Goal: Task Accomplishment & Management: Manage account settings

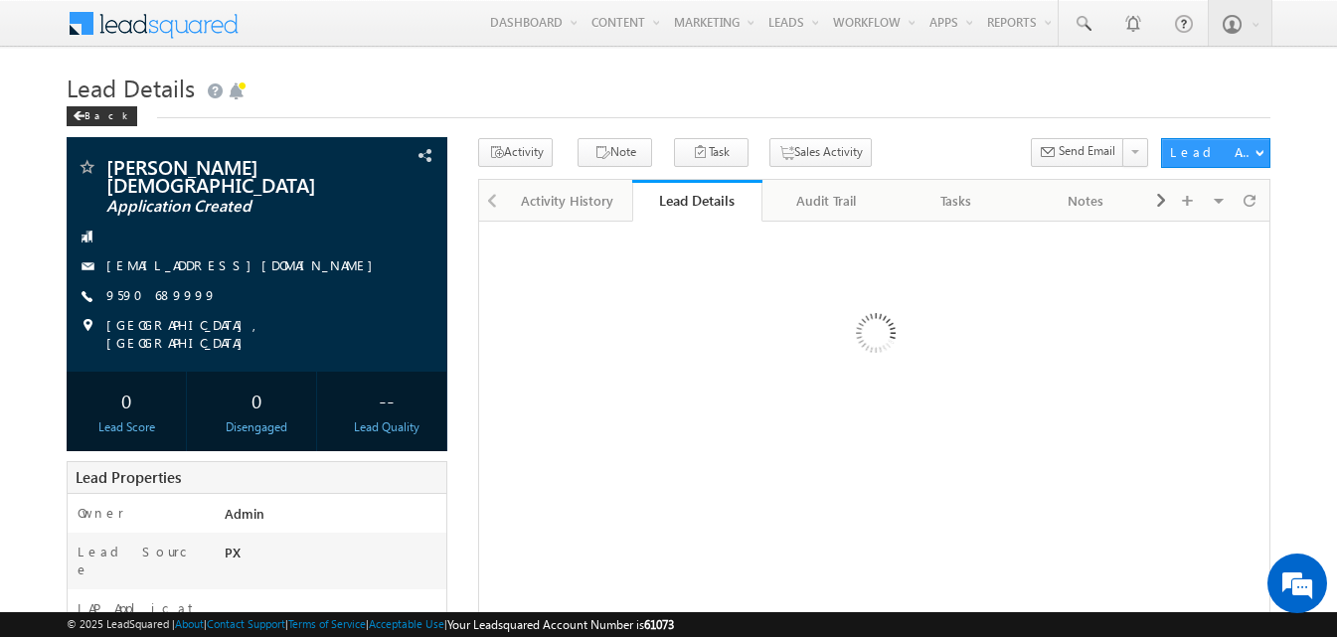
scroll to position [441, 0]
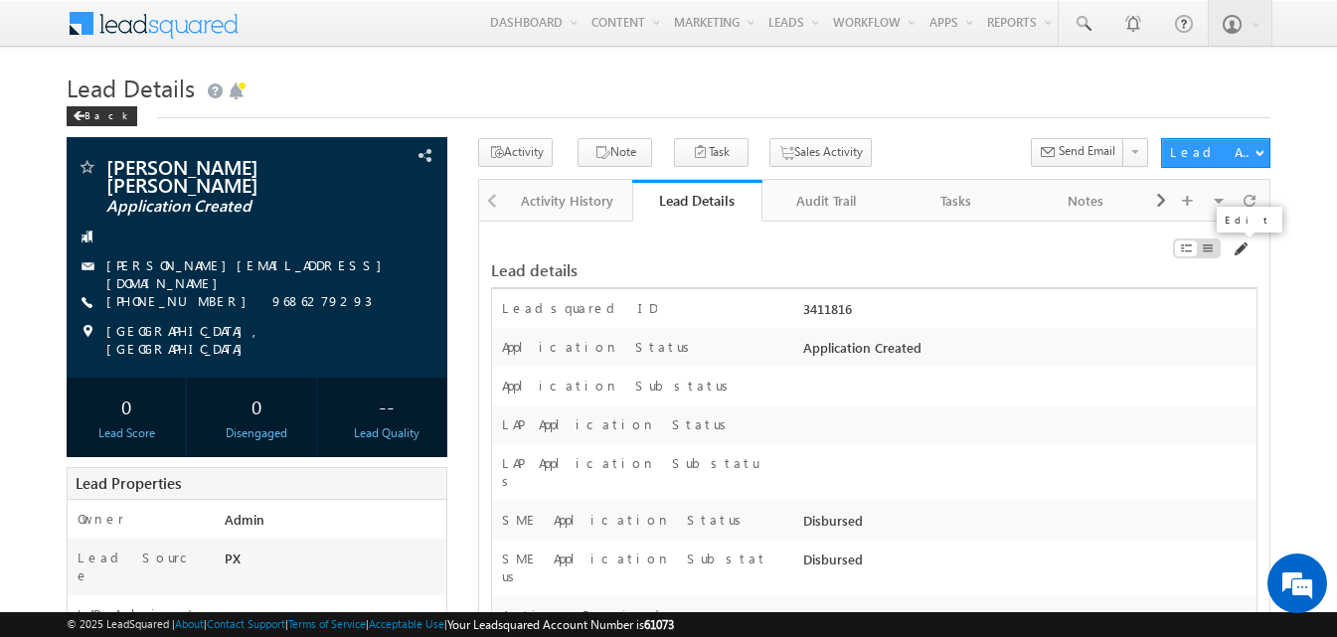
click at [1240, 250] on span at bounding box center [1240, 250] width 16 height 16
click at [821, 313] on div "3411816" at bounding box center [1028, 313] width 458 height 28
copy div "3411816"
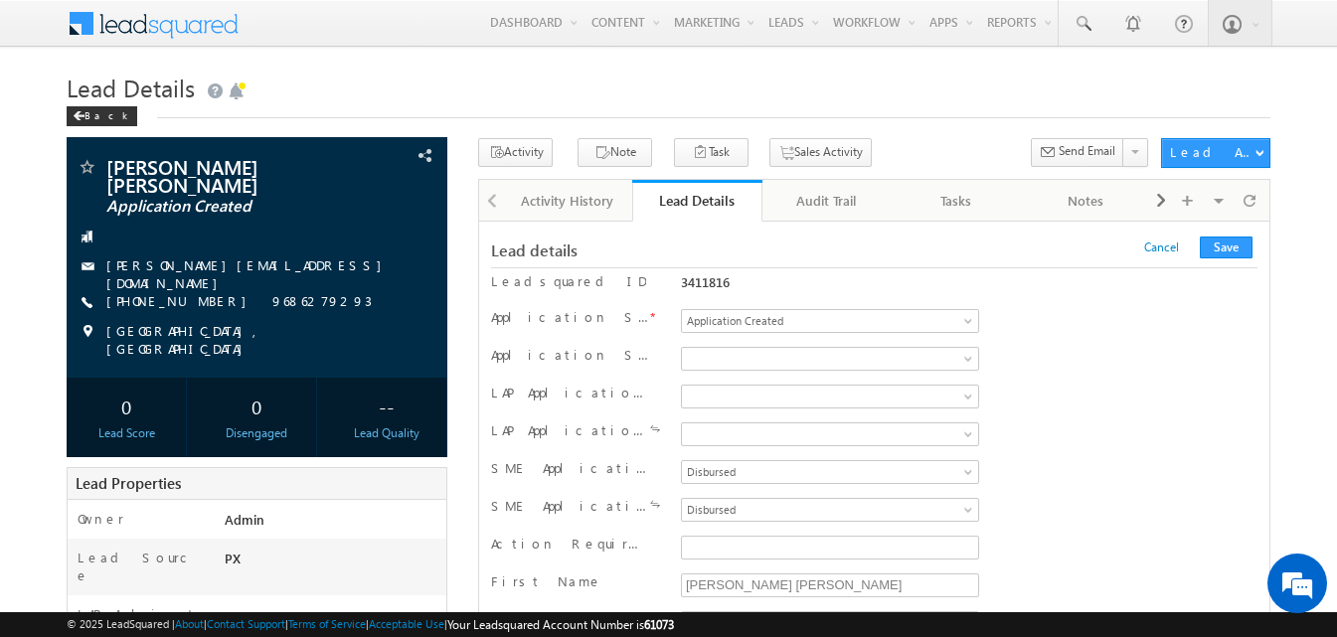
click at [711, 276] on div "3411816" at bounding box center [830, 281] width 298 height 17
copy div "3411816"
click at [784, 471] on span "Disbursed" at bounding box center [826, 472] width 289 height 18
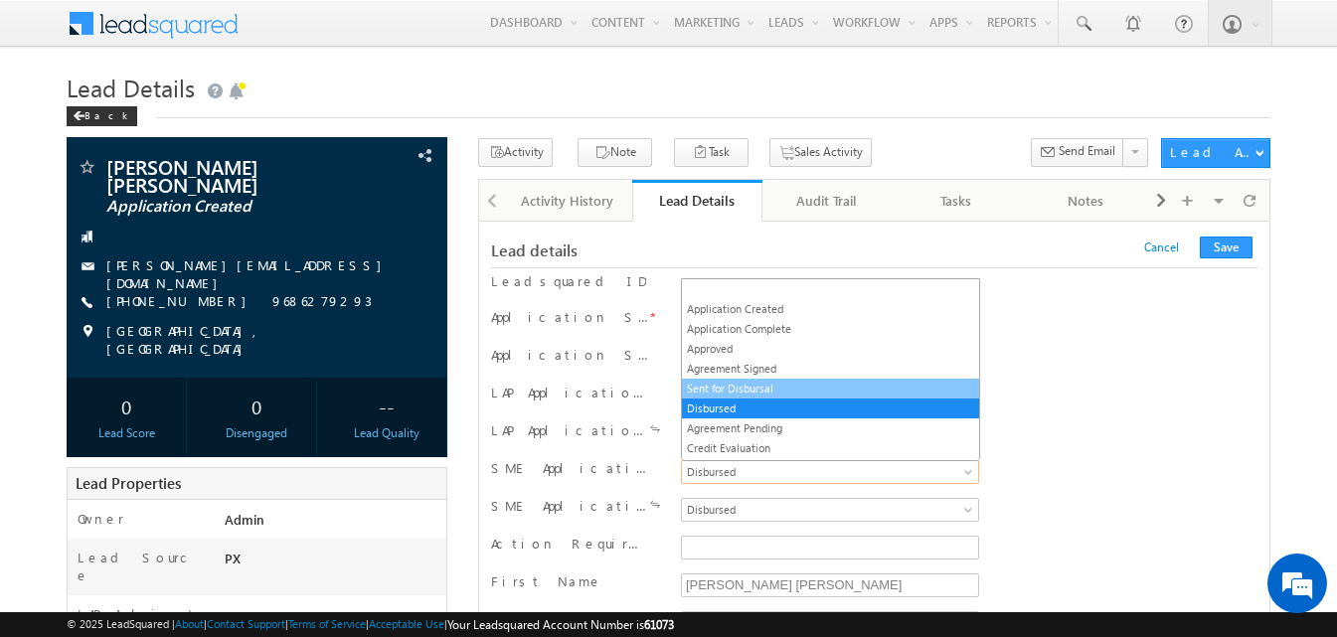
click at [773, 387] on link "Sent for Disbursal" at bounding box center [830, 389] width 297 height 18
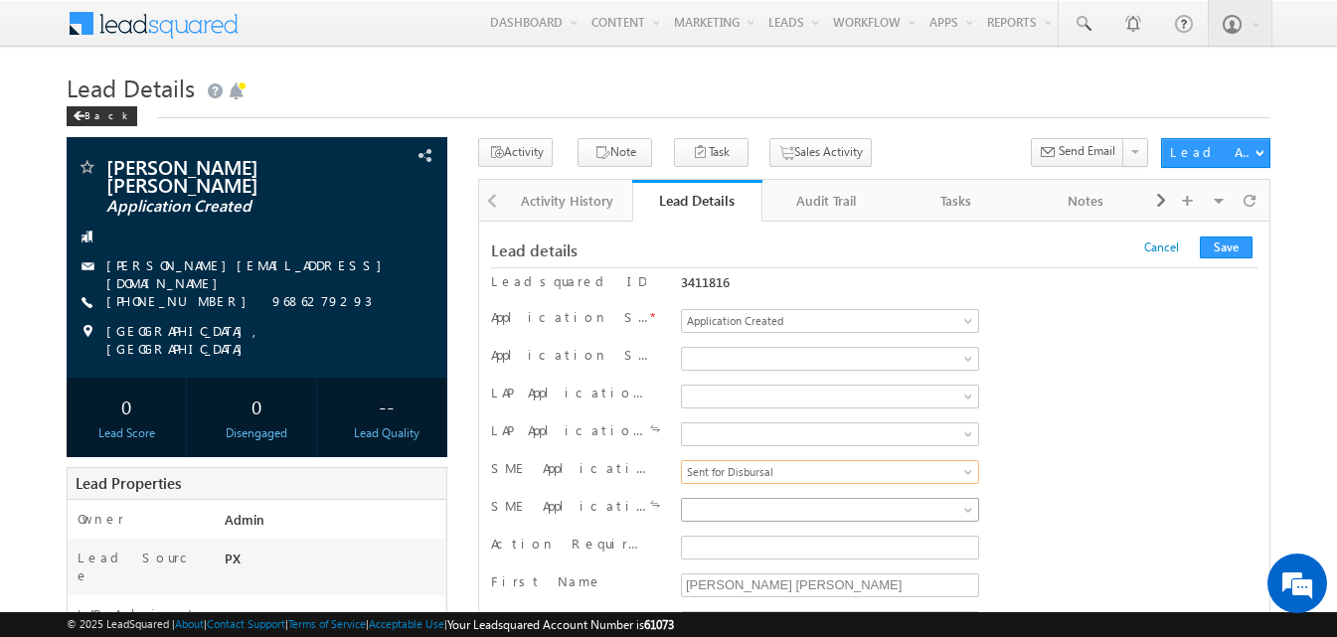
click at [753, 515] on span at bounding box center [826, 510] width 289 height 18
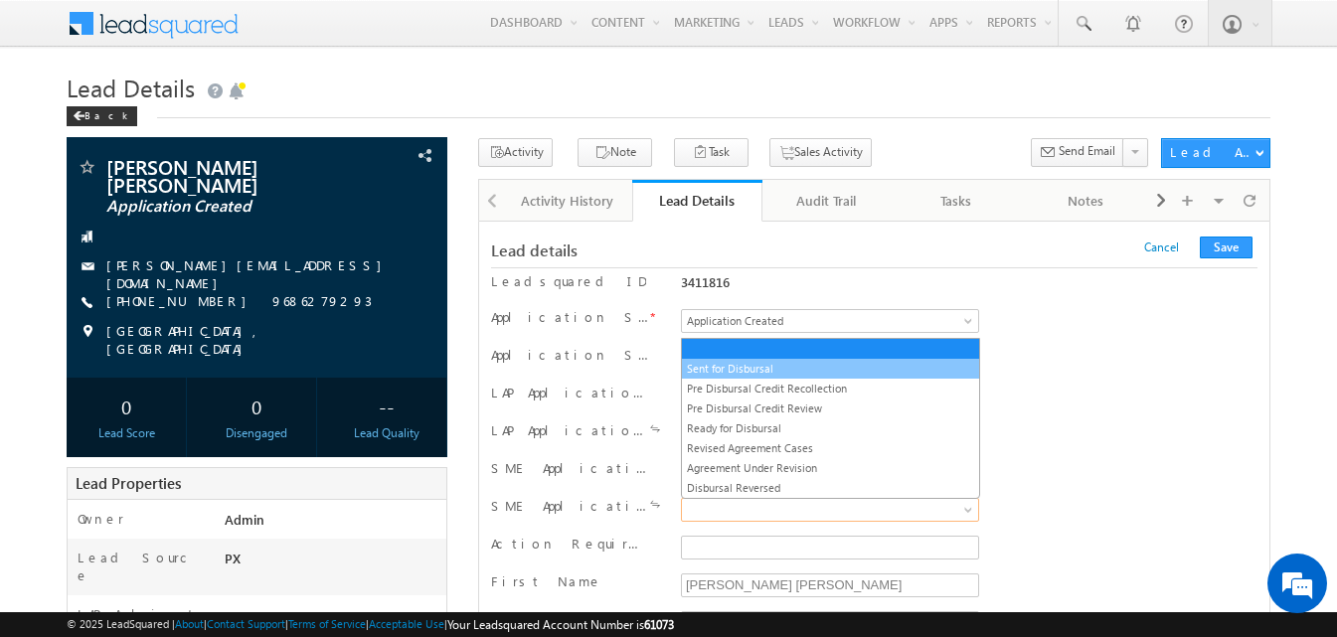
click at [759, 368] on link "Sent for Disbursal" at bounding box center [830, 369] width 297 height 18
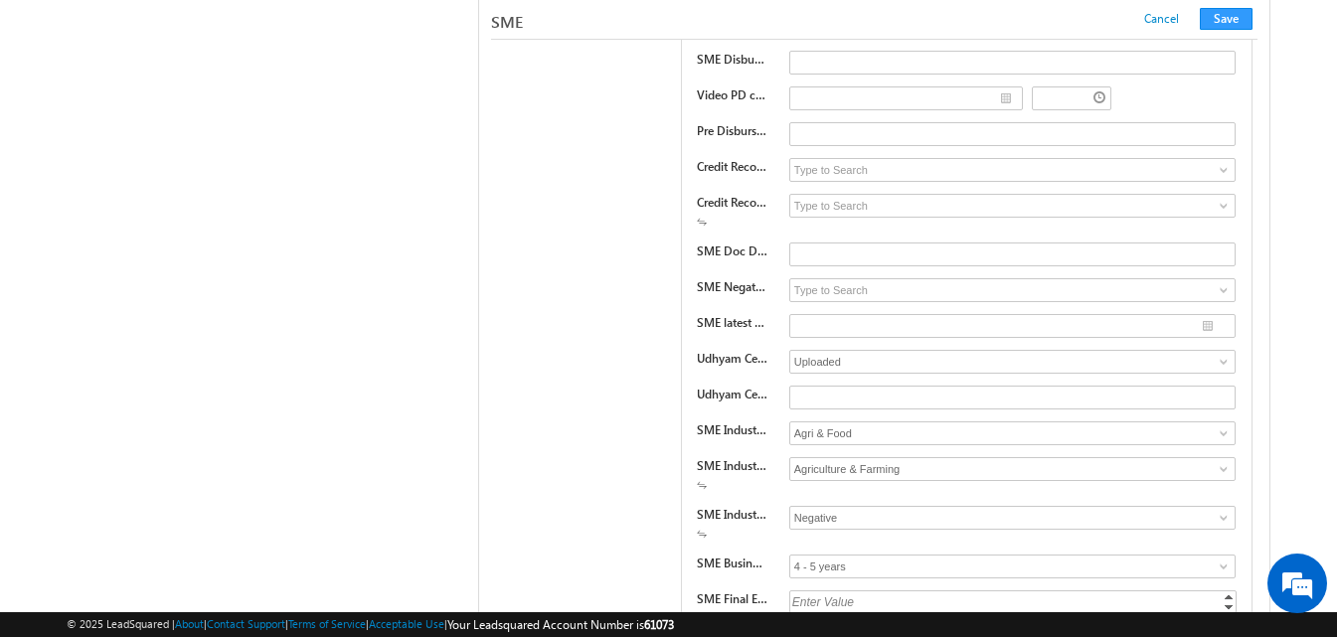
scroll to position [29084, 0]
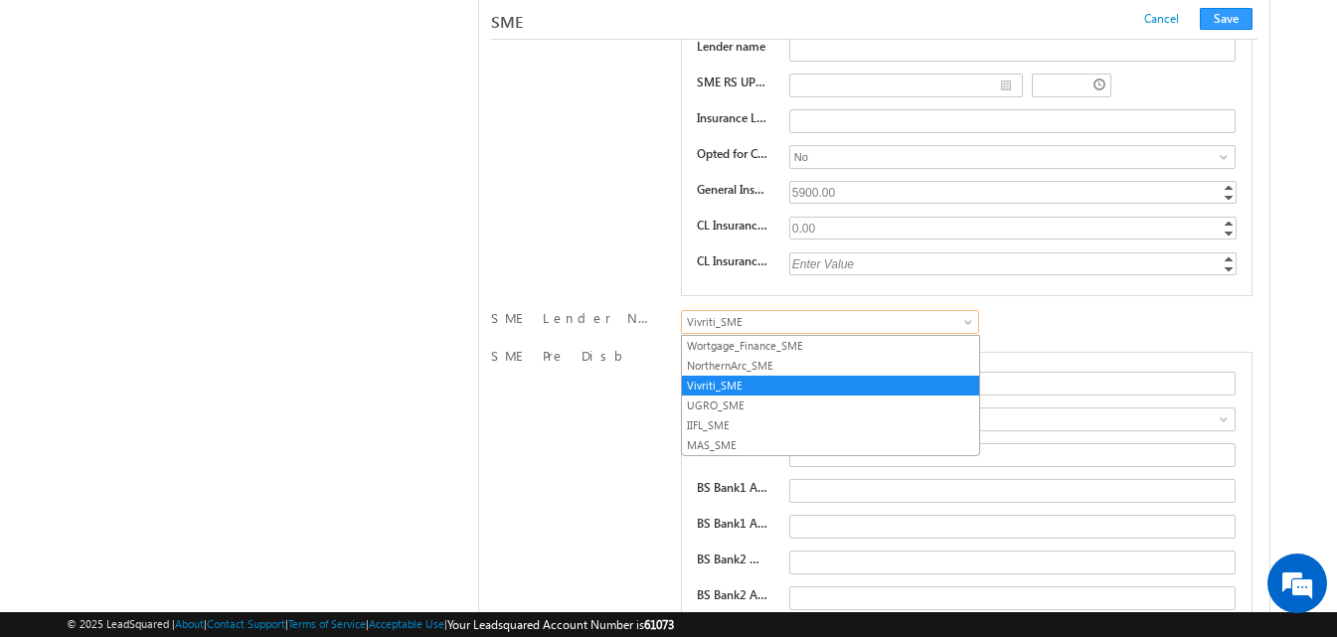
click at [836, 320] on span "Vivriti_SME" at bounding box center [826, 322] width 289 height 18
click at [744, 438] on link "MAS_SME" at bounding box center [830, 446] width 297 height 18
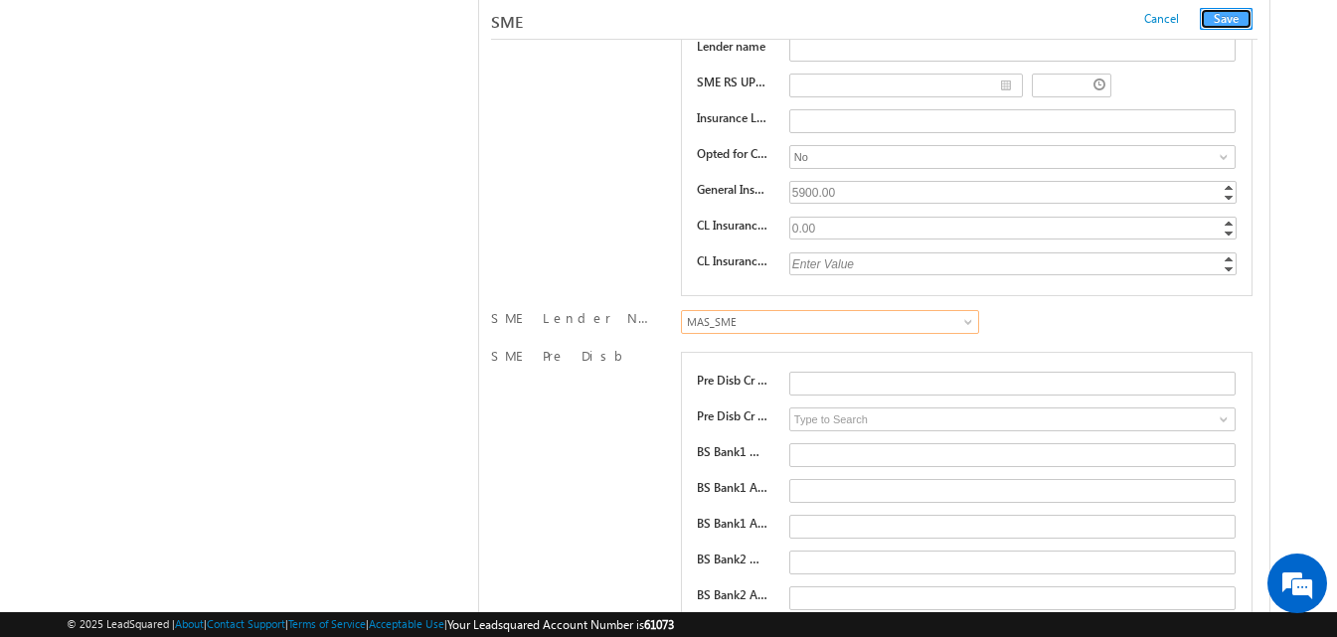
click at [1227, 8] on button "Save" at bounding box center [1226, 19] width 53 height 22
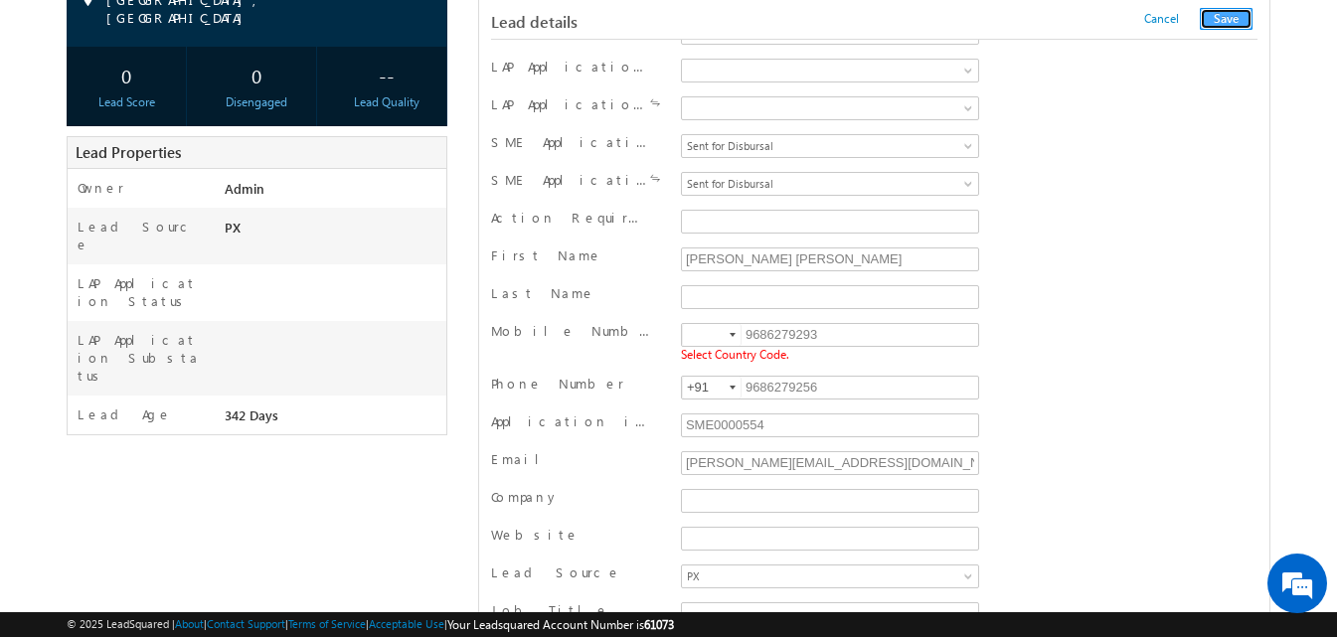
click at [1227, 27] on button "Save" at bounding box center [1226, 19] width 53 height 22
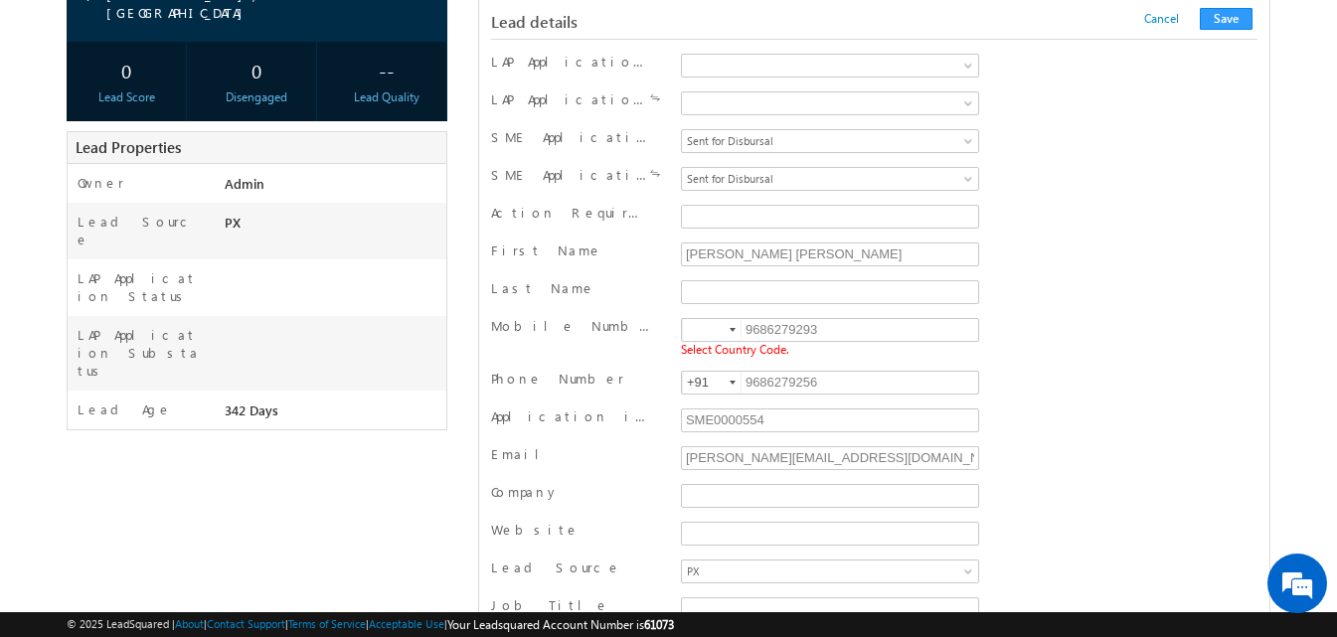
click at [736, 328] on div at bounding box center [733, 330] width 6 height 4
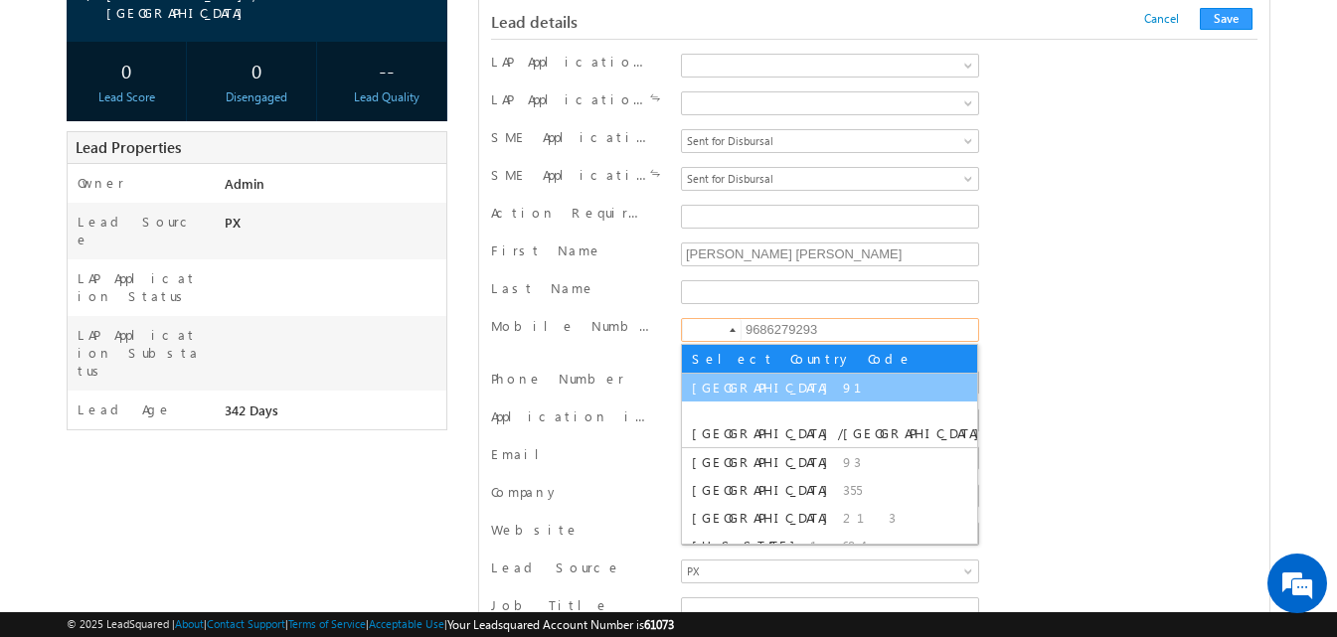
click at [727, 400] on li "India 91" at bounding box center [829, 388] width 295 height 28
type input "+91"
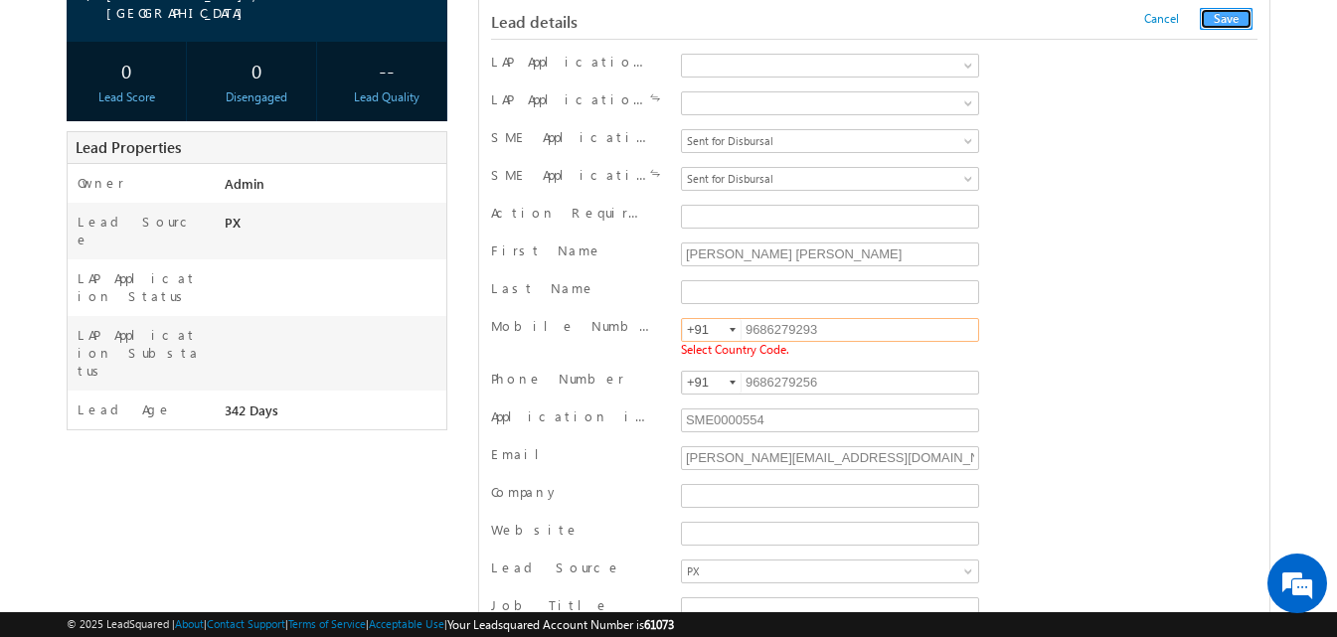
click at [1220, 22] on button "Save" at bounding box center [1226, 19] width 53 height 22
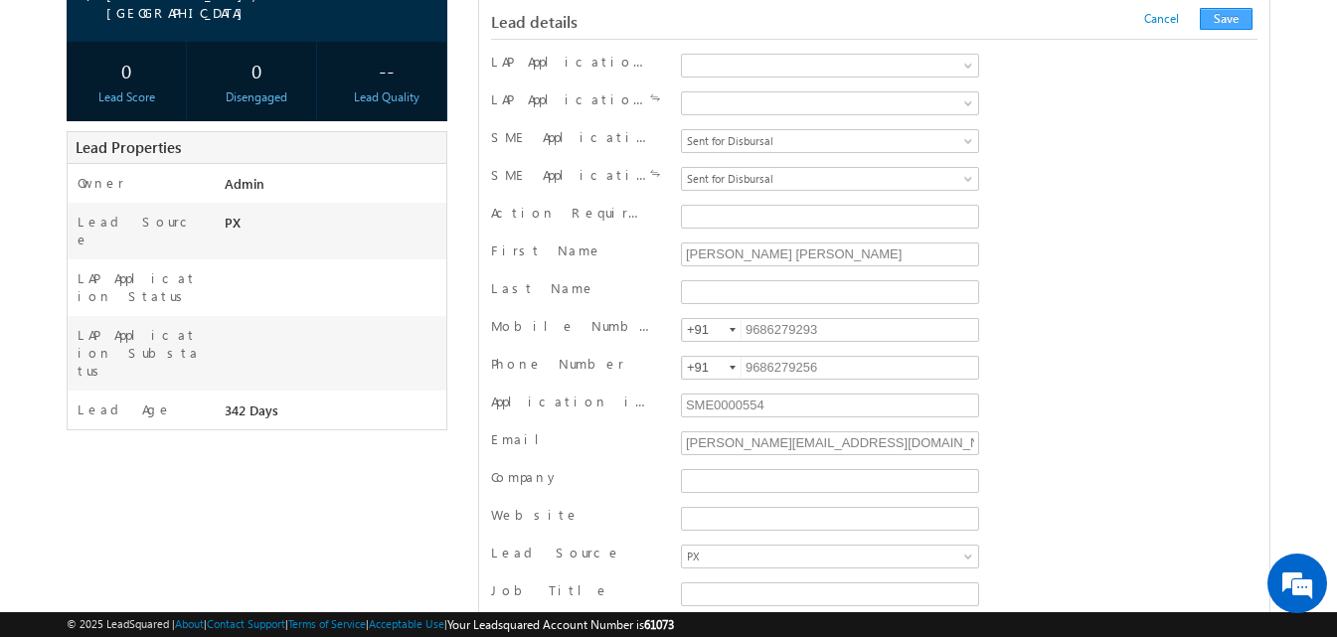
scroll to position [2000, 0]
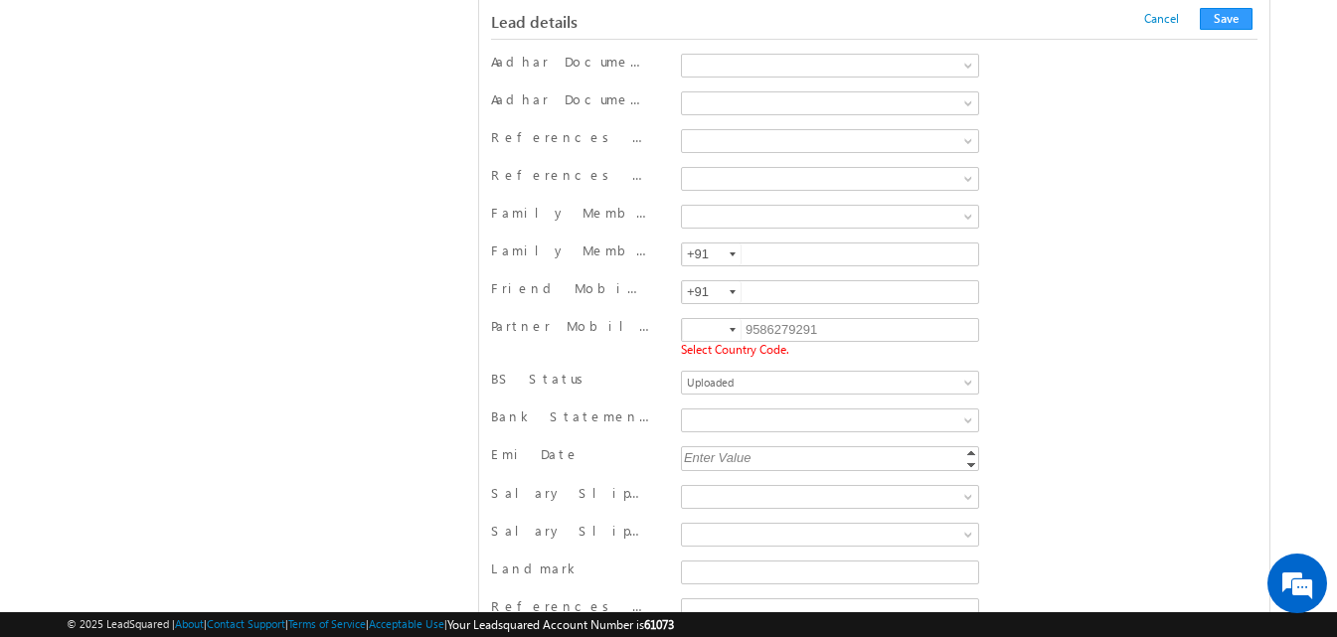
click at [723, 331] on input at bounding box center [712, 330] width 60 height 22
click at [735, 331] on div at bounding box center [733, 330] width 6 height 4
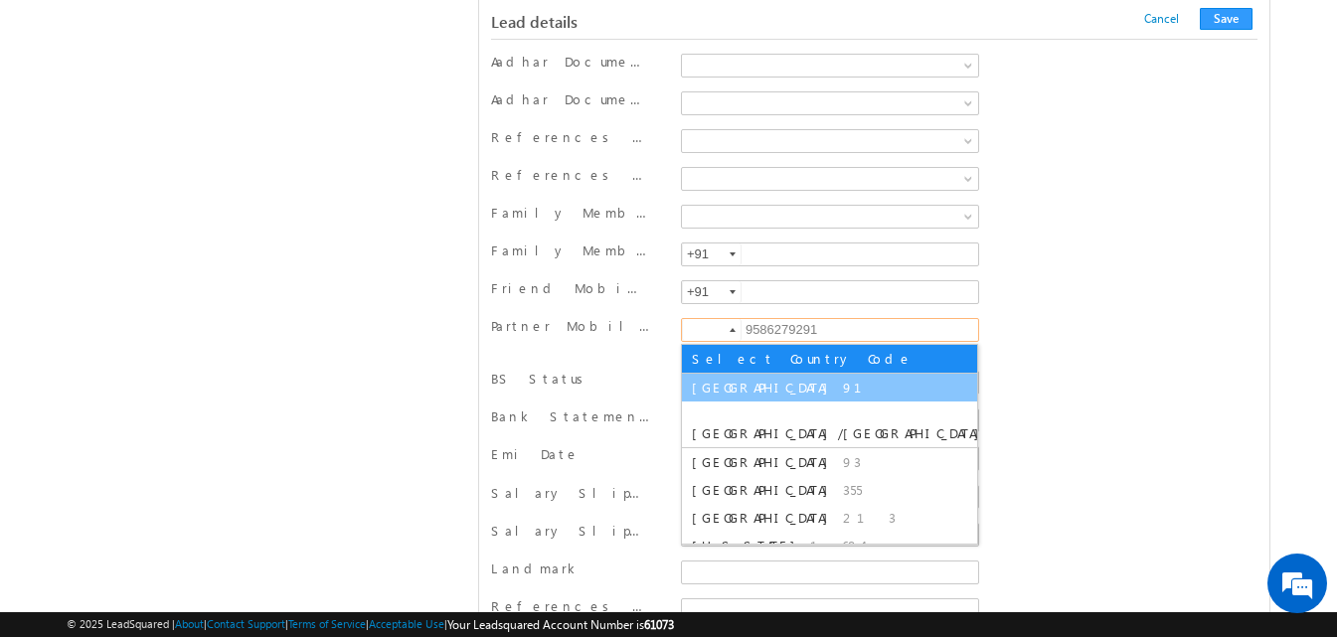
click at [843, 384] on span "91" at bounding box center [864, 387] width 43 height 17
type input "+91"
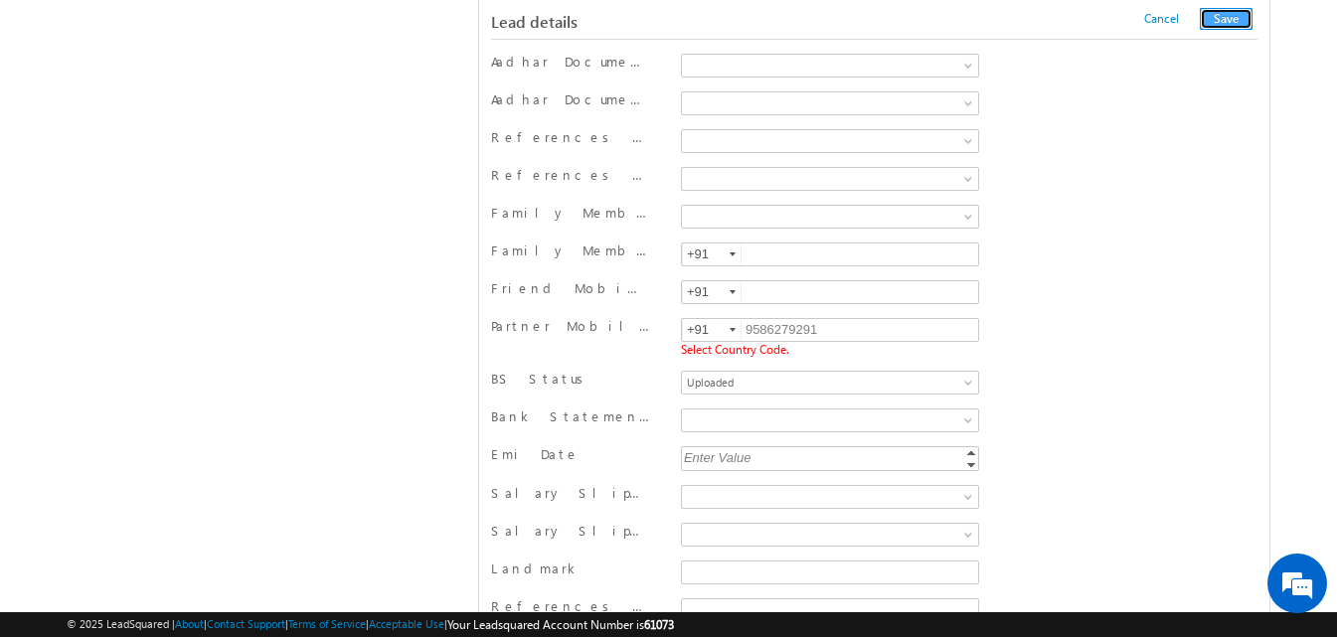
click at [1223, 18] on button "Save" at bounding box center [1226, 19] width 53 height 22
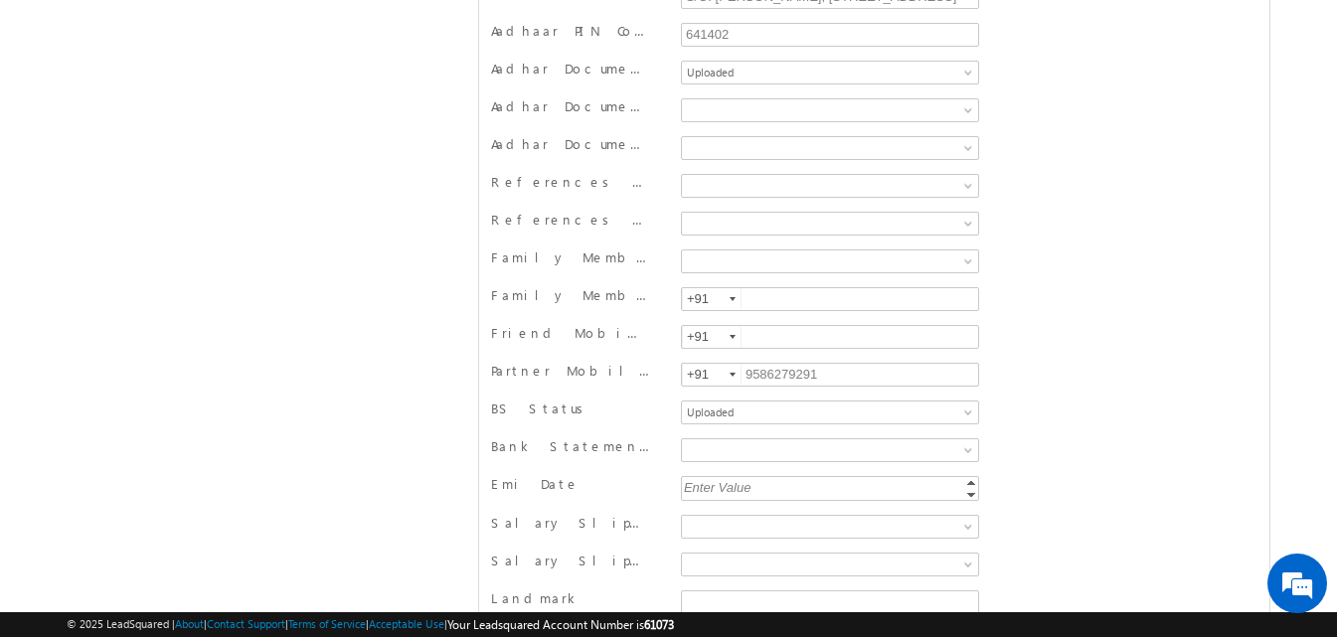
scroll to position [0, 0]
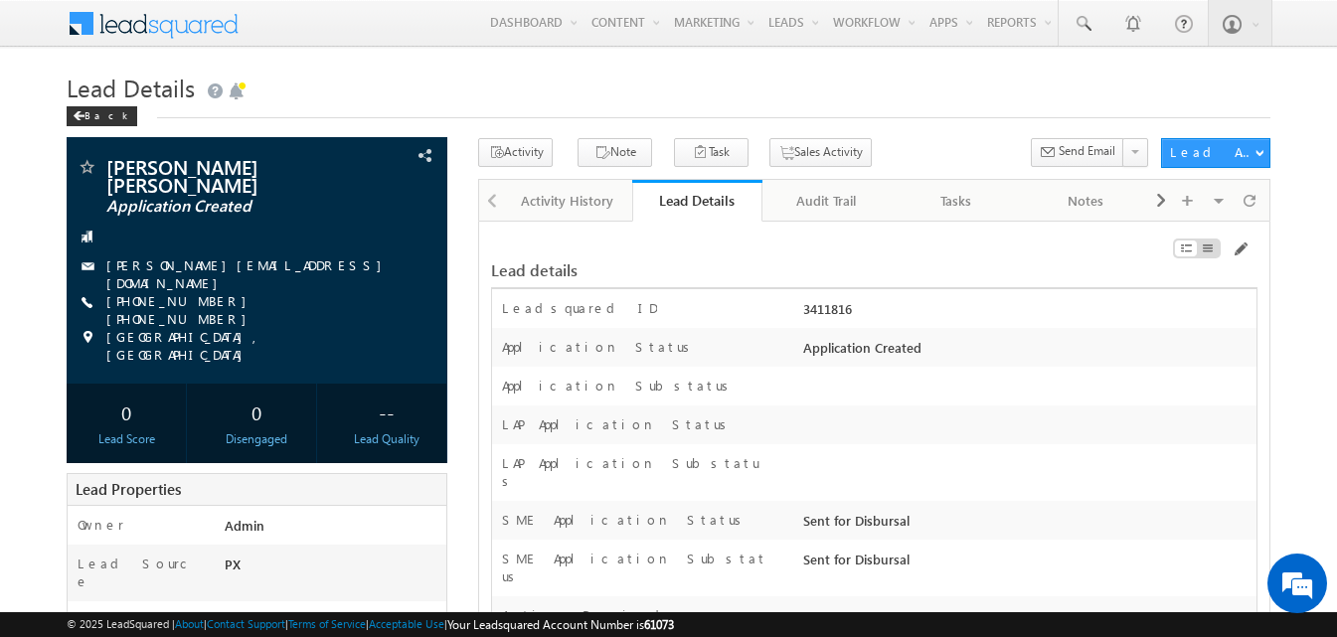
click at [827, 307] on div "3411816" at bounding box center [1028, 313] width 458 height 28
copy div "3411816"
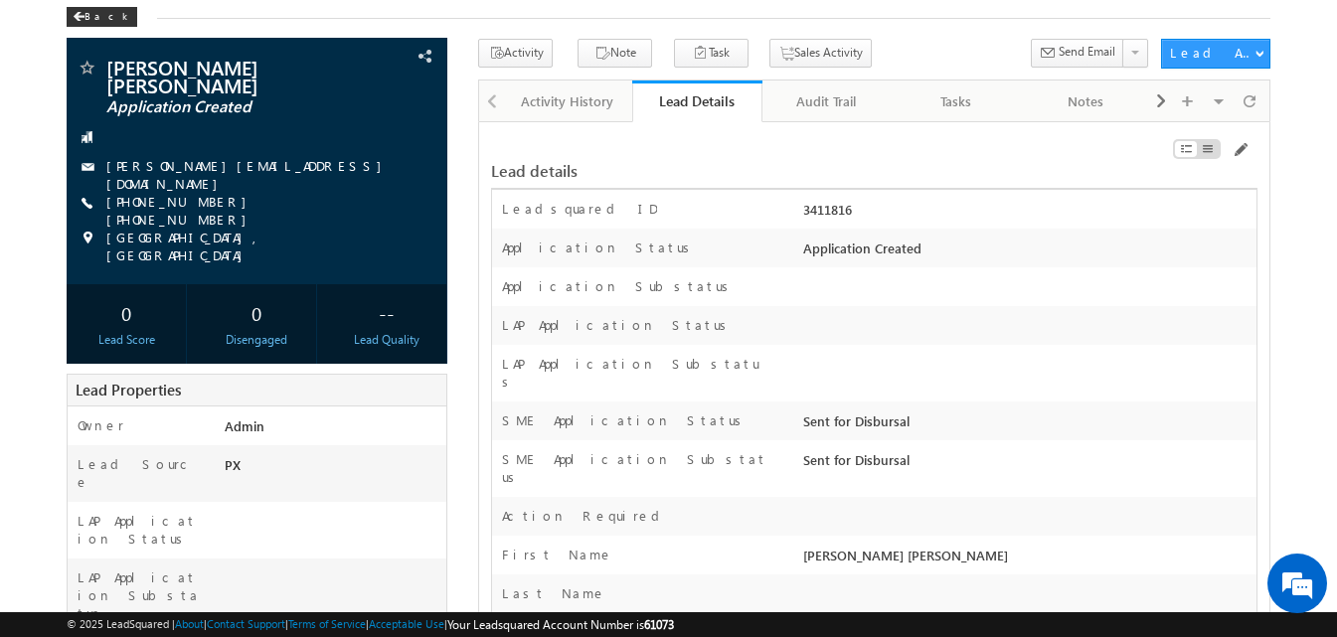
scroll to position [26975, 0]
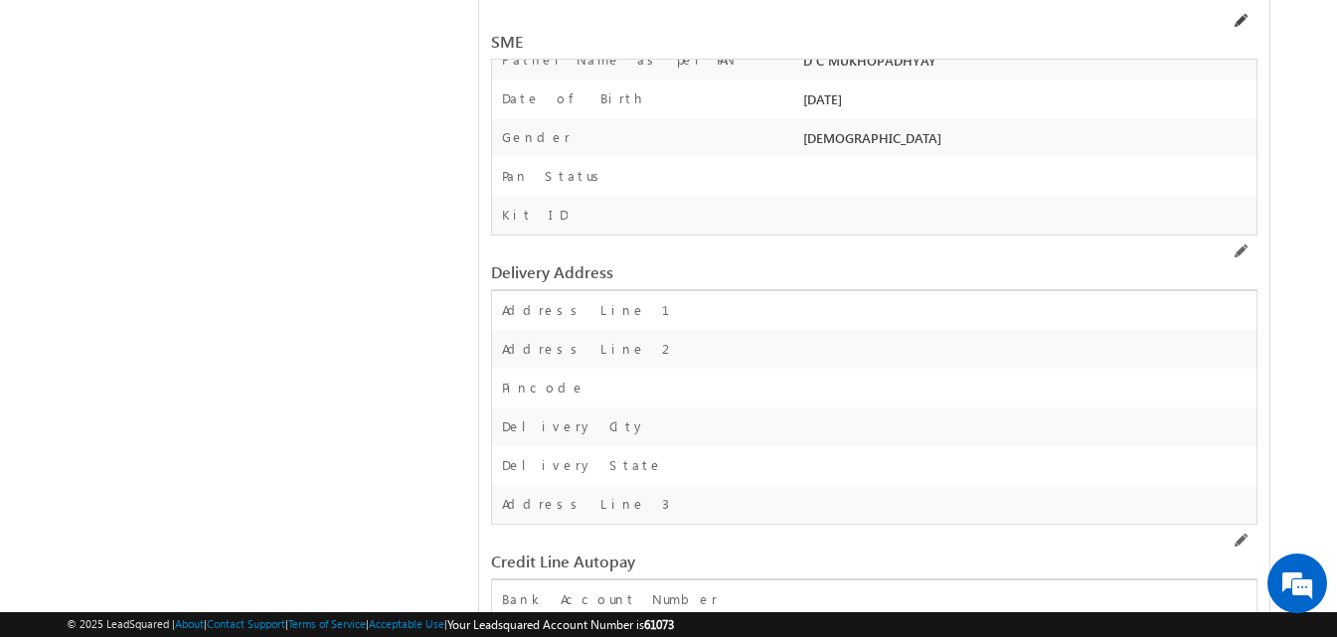
click at [1241, 19] on span at bounding box center [1240, 21] width 16 height 16
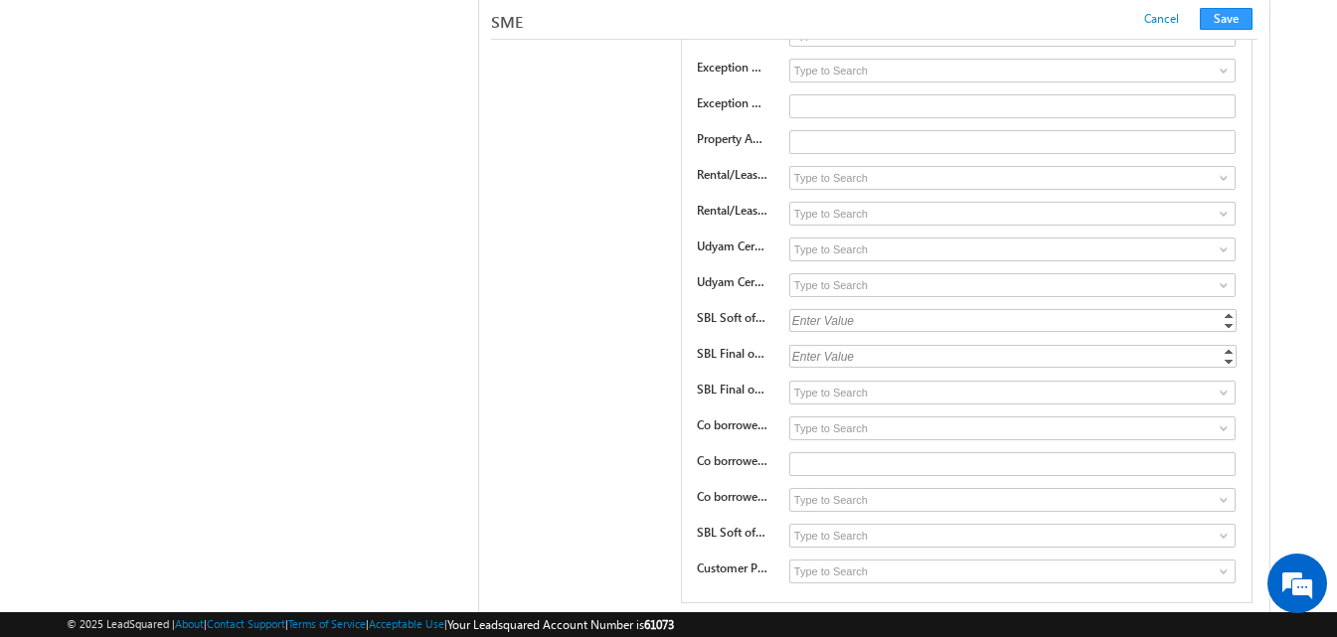
scroll to position [24280, 0]
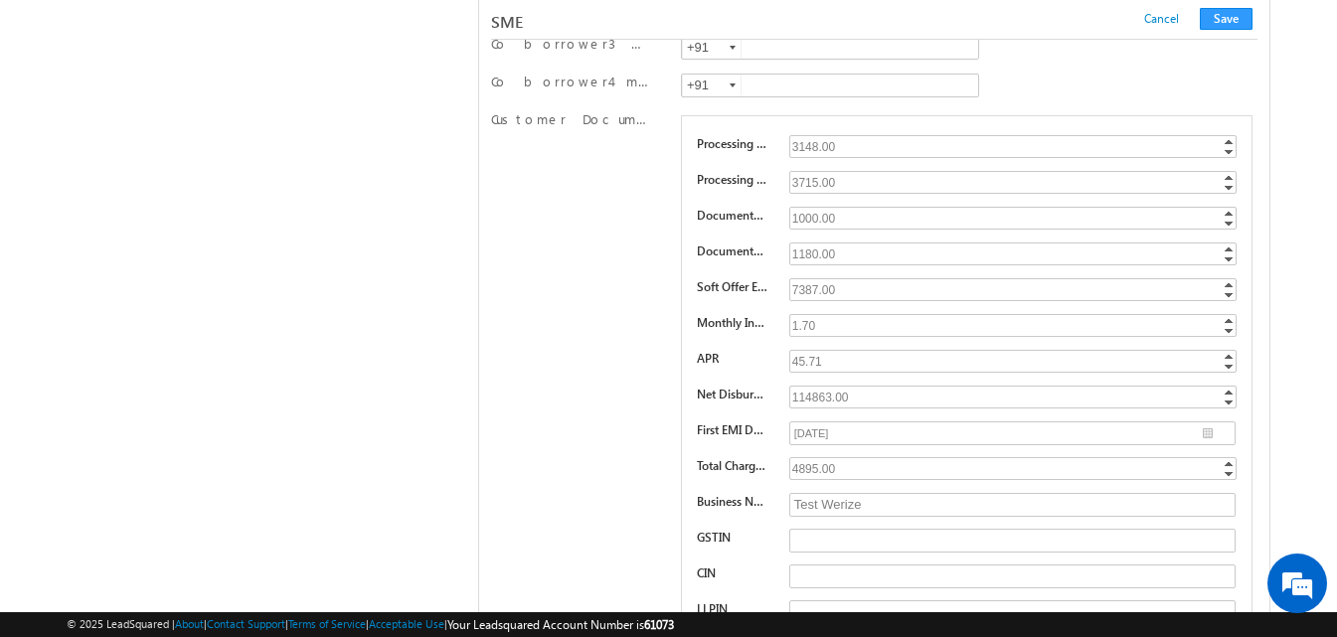
click at [828, 325] on div "1.70" at bounding box center [1015, 325] width 450 height 23
type input "1.07"
click at [1236, 20] on button "Save" at bounding box center [1226, 19] width 53 height 22
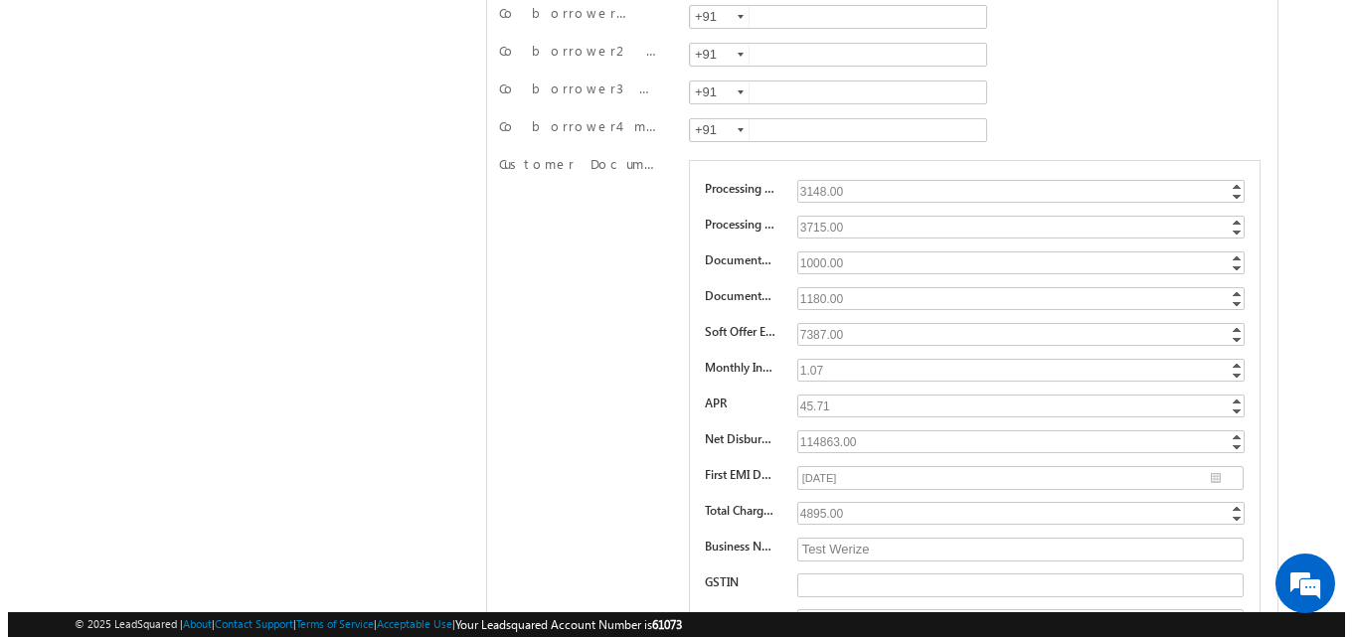
scroll to position [0, 0]
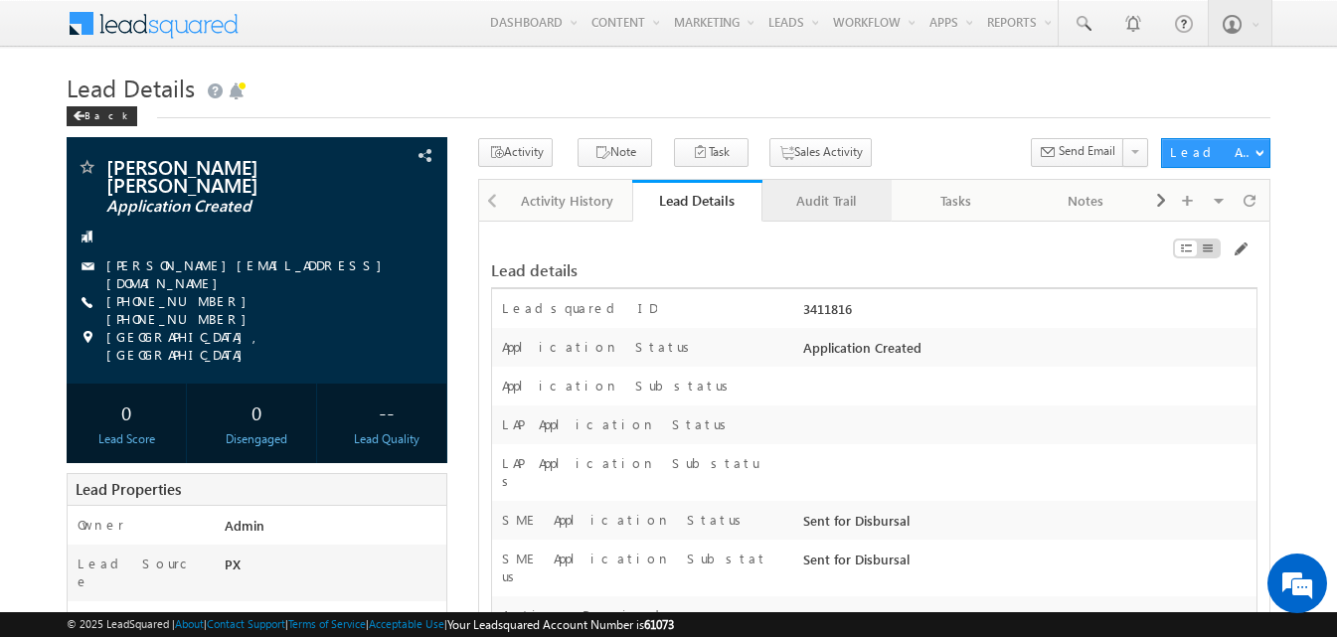
click at [848, 197] on div "Audit Trail" at bounding box center [826, 201] width 95 height 24
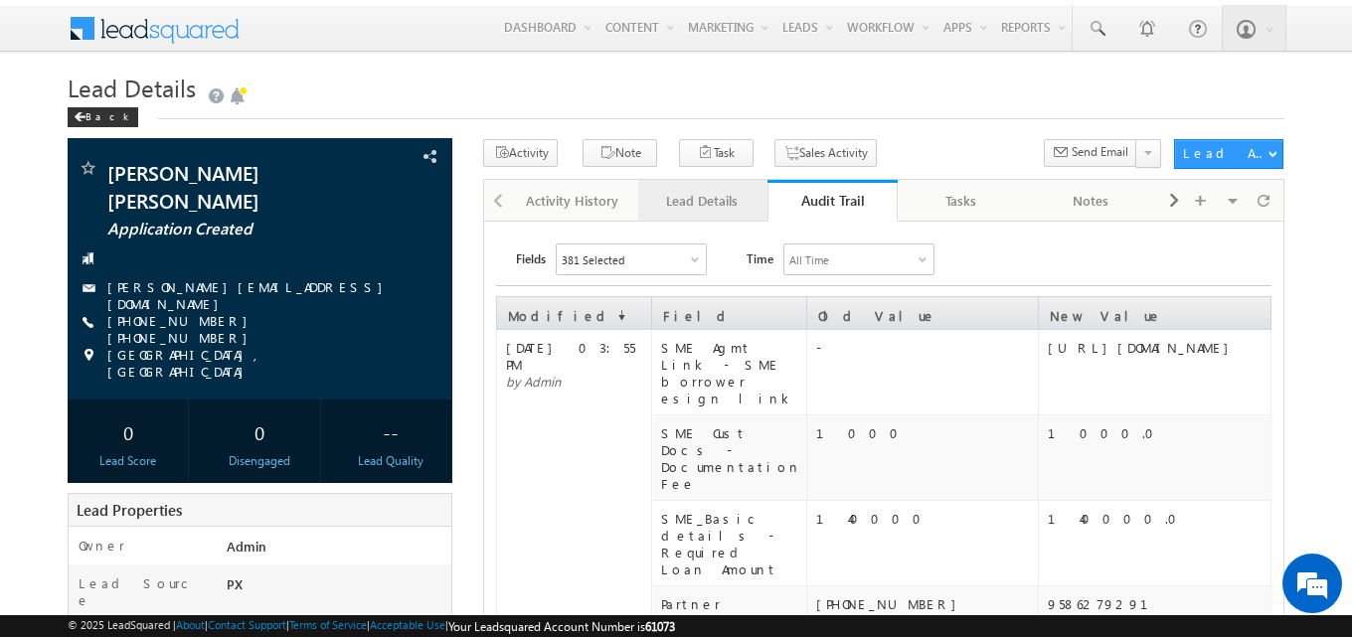
click at [714, 204] on div "Lead Details" at bounding box center [701, 201] width 95 height 24
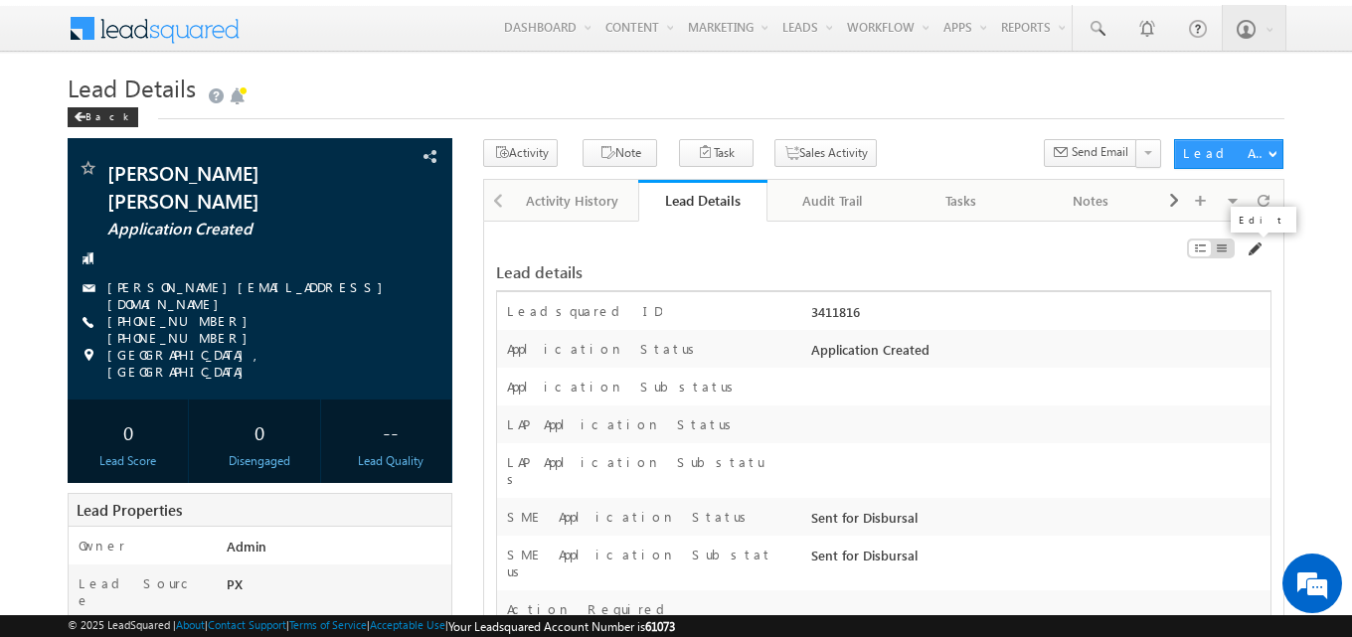
click at [1248, 251] on span at bounding box center [1254, 250] width 16 height 16
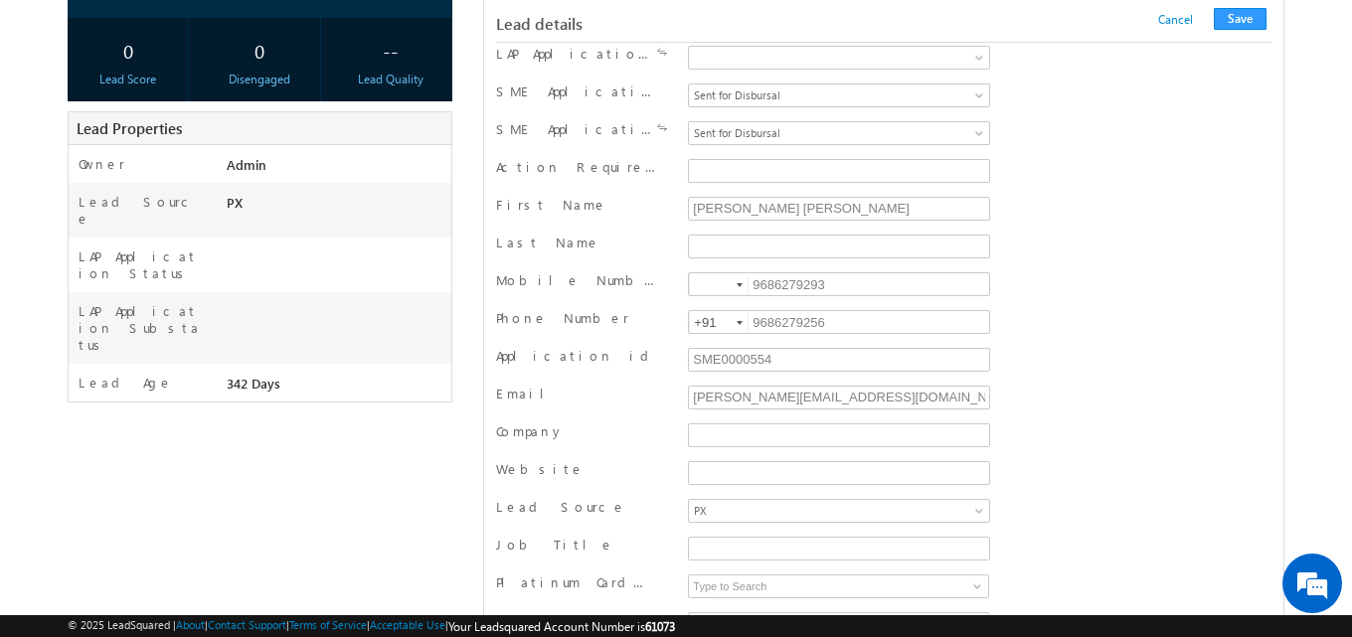
scroll to position [497, 0]
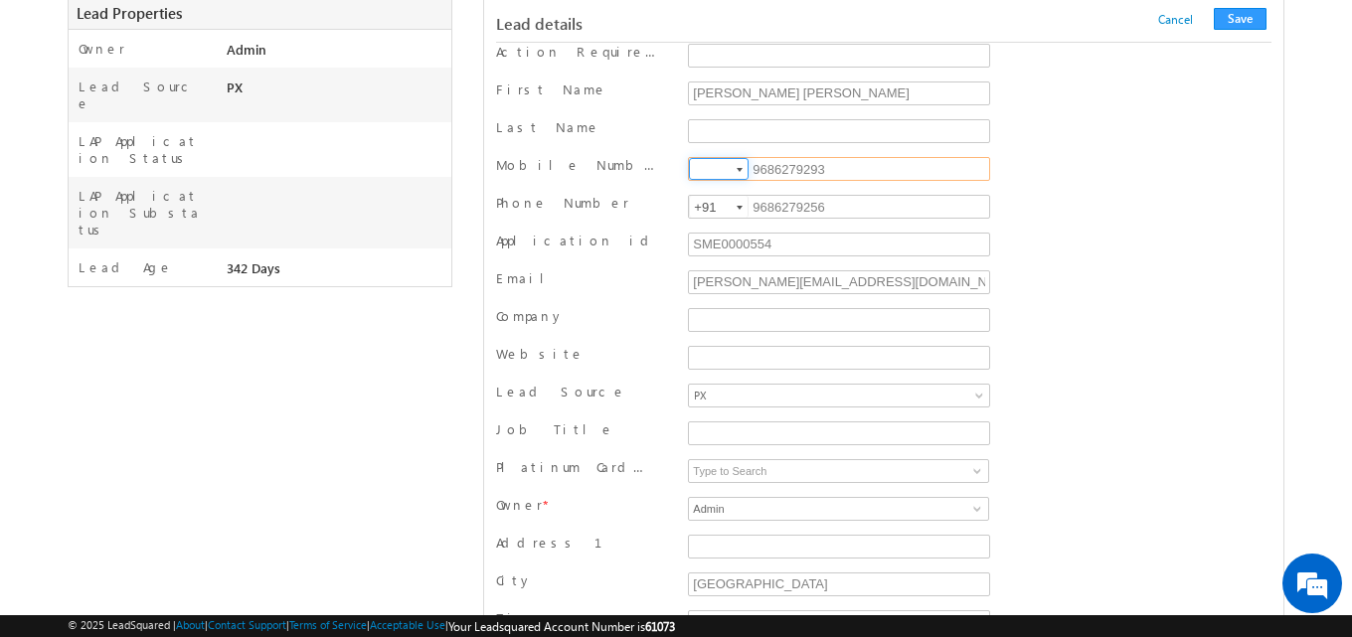
drag, startPoint x: 811, startPoint y: 171, endPoint x: 838, endPoint y: 176, distance: 27.3
click at [838, 176] on input "9686279293" at bounding box center [839, 169] width 302 height 24
click at [739, 172] on div at bounding box center [740, 170] width 6 height 4
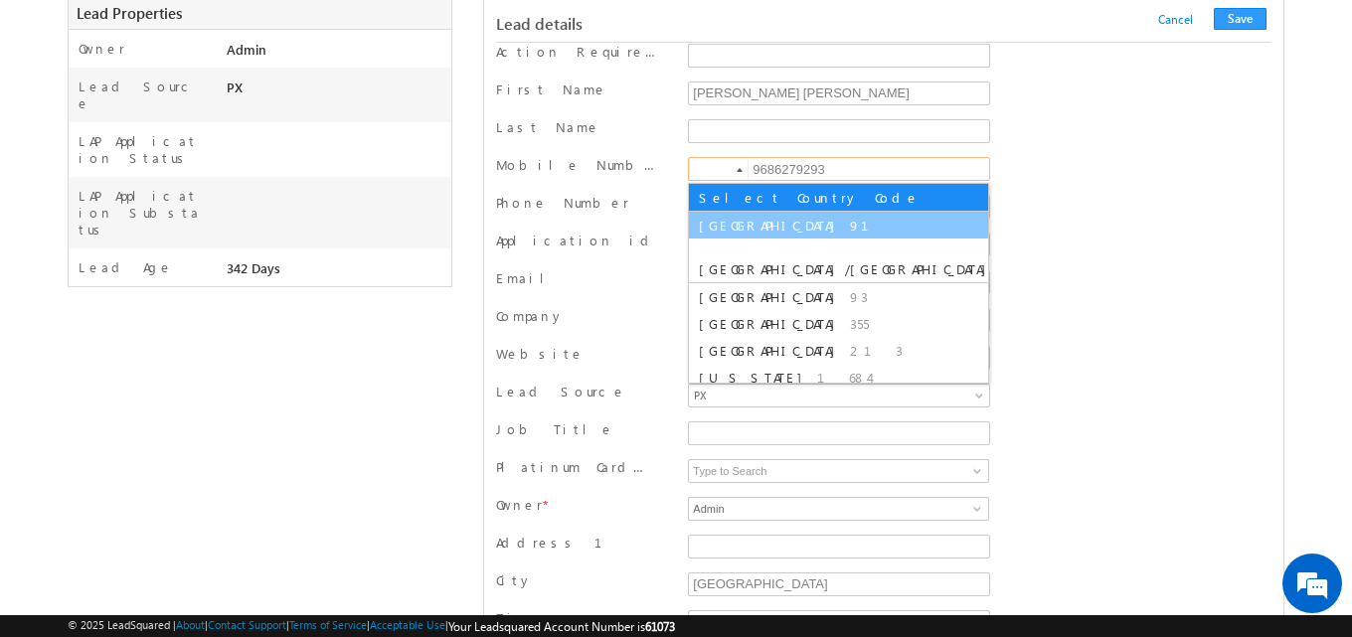
click at [722, 221] on span "[GEOGRAPHIC_DATA]" at bounding box center [772, 225] width 146 height 17
type input "+91"
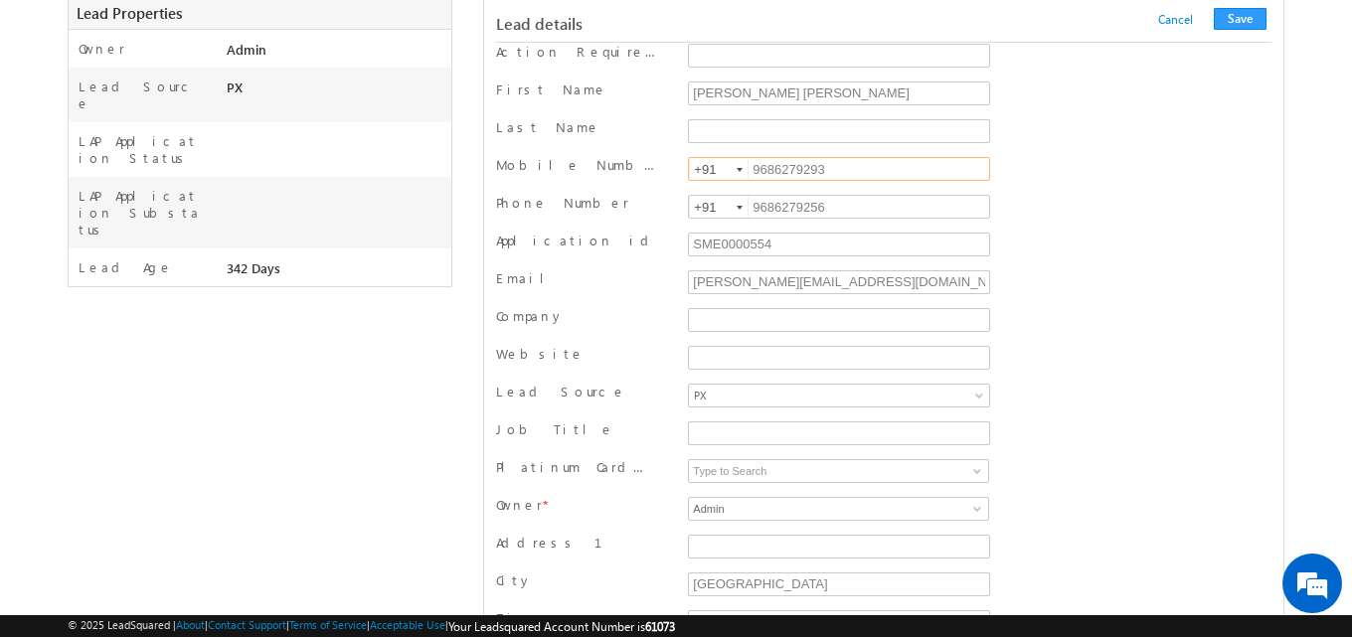
click at [766, 171] on input "9686279293" at bounding box center [839, 169] width 302 height 24
click at [784, 206] on input "9686279256" at bounding box center [839, 207] width 302 height 24
click at [780, 172] on input "8986279293" at bounding box center [839, 169] width 302 height 24
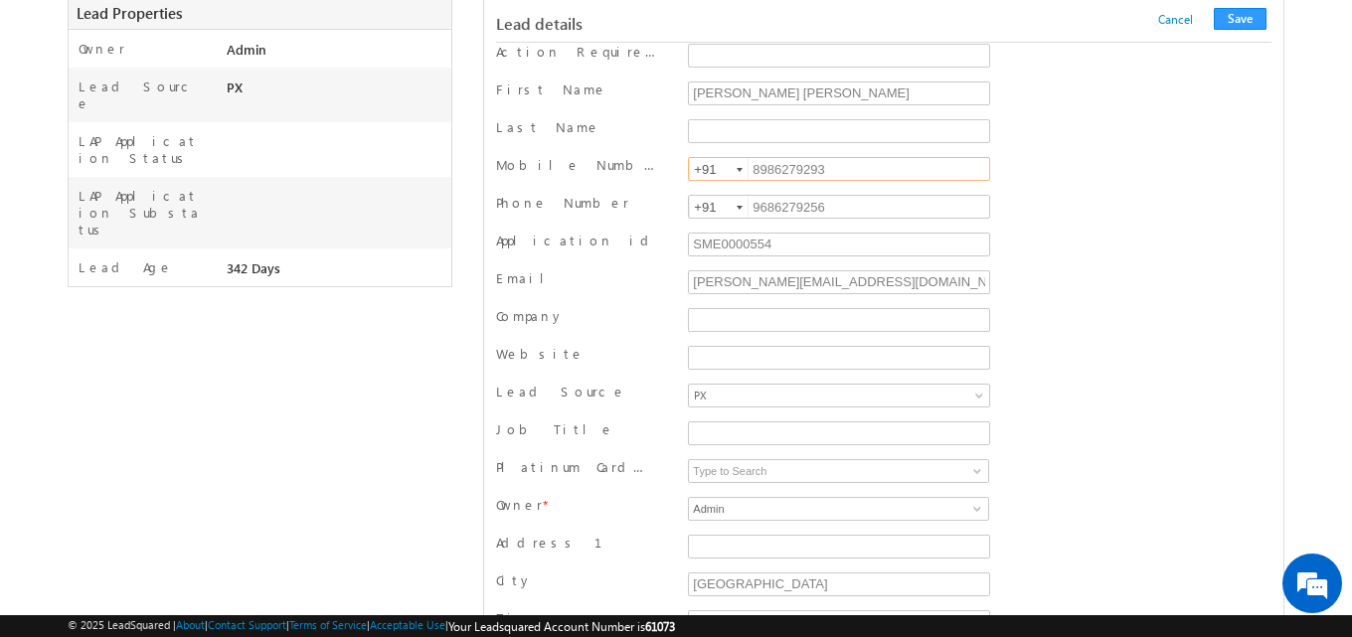
click at [780, 172] on input "8986279293" at bounding box center [839, 169] width 302 height 24
paste input "9686279256"
type input "9686279256"
click at [1238, 21] on button "Save" at bounding box center [1240, 19] width 53 height 22
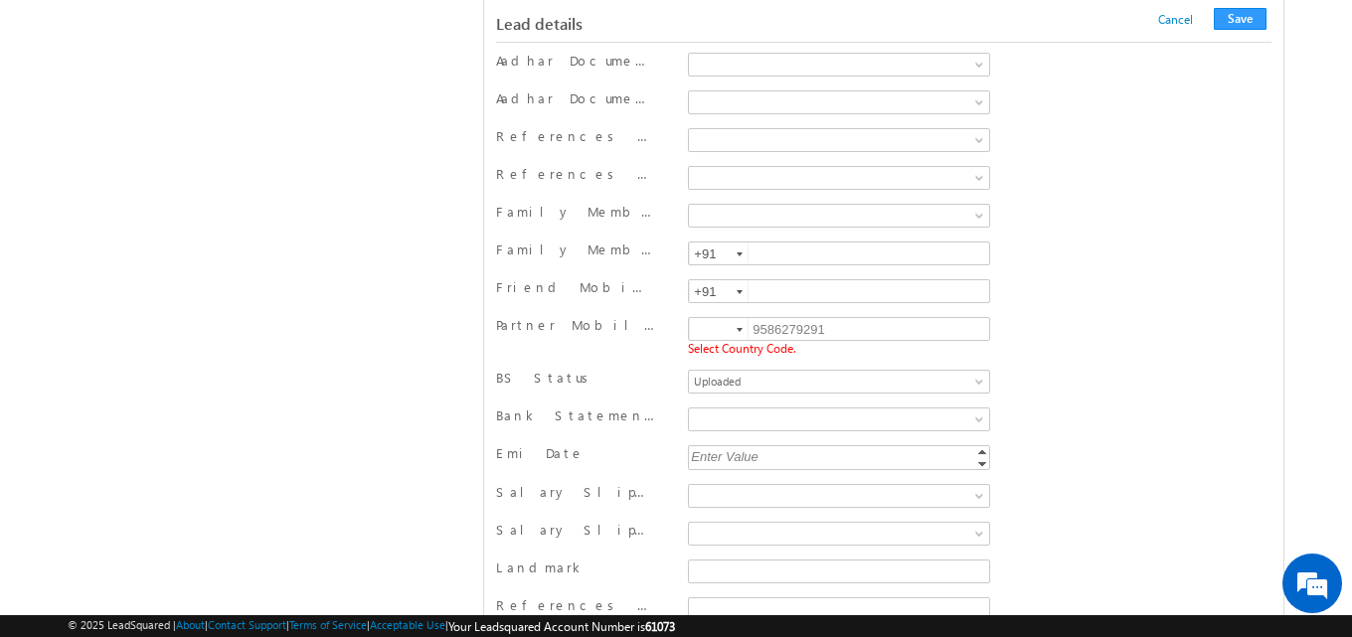
click at [742, 332] on div at bounding box center [740, 330] width 6 height 4
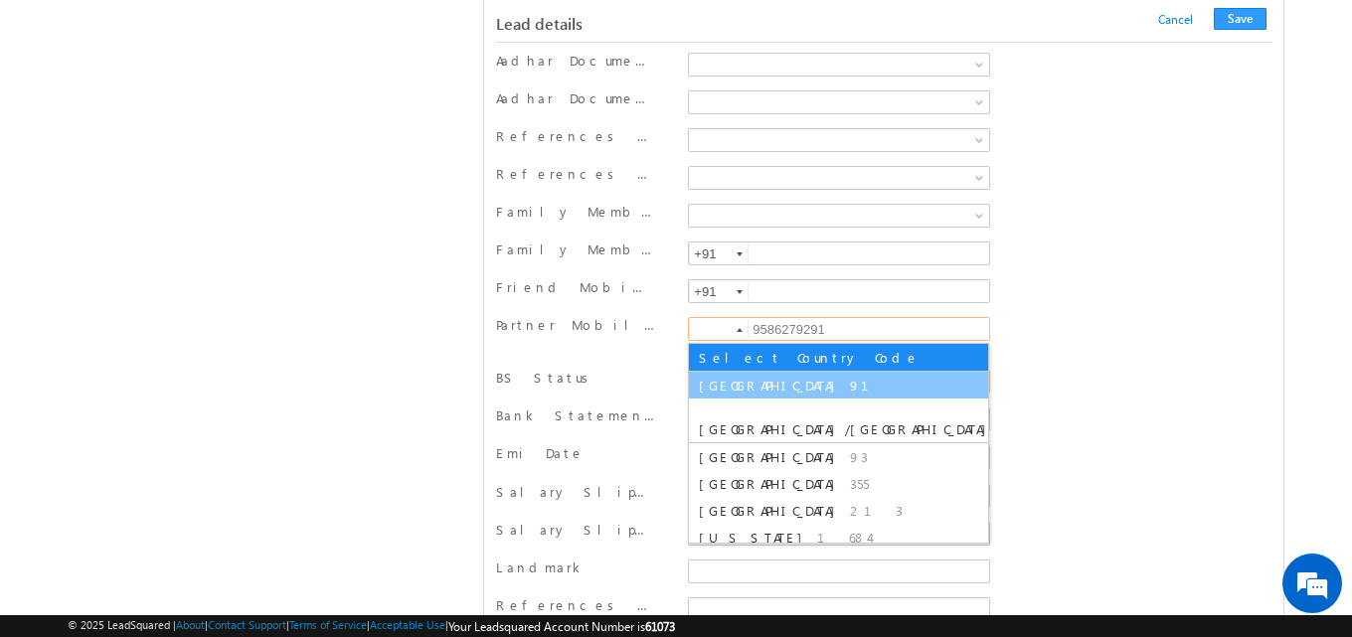
click at [729, 388] on li "India 91" at bounding box center [838, 385] width 299 height 27
type input "+91"
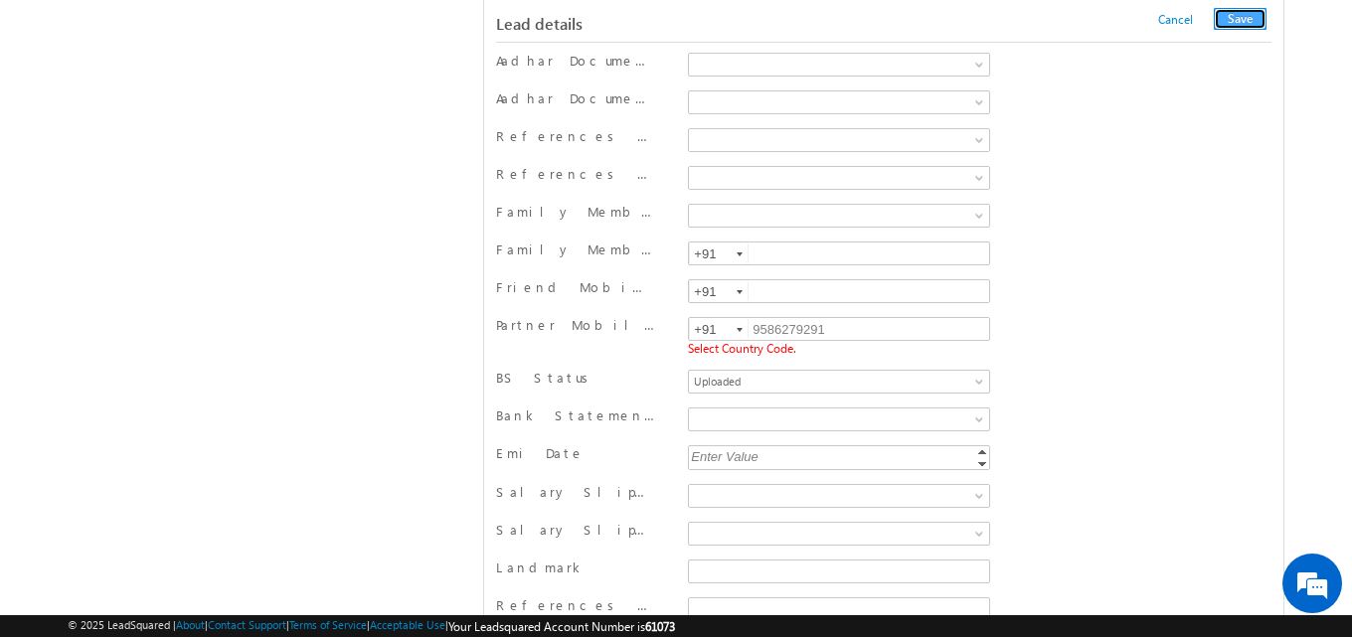
click at [1242, 13] on button "Save" at bounding box center [1240, 19] width 53 height 22
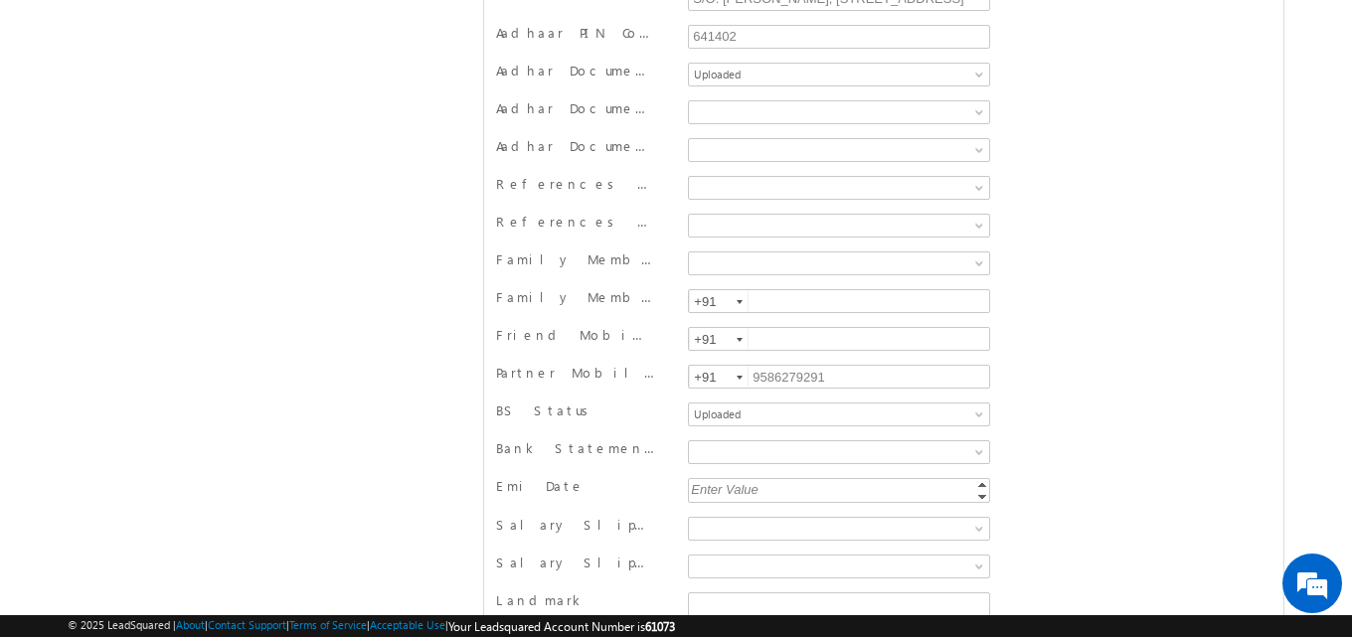
scroll to position [0, 0]
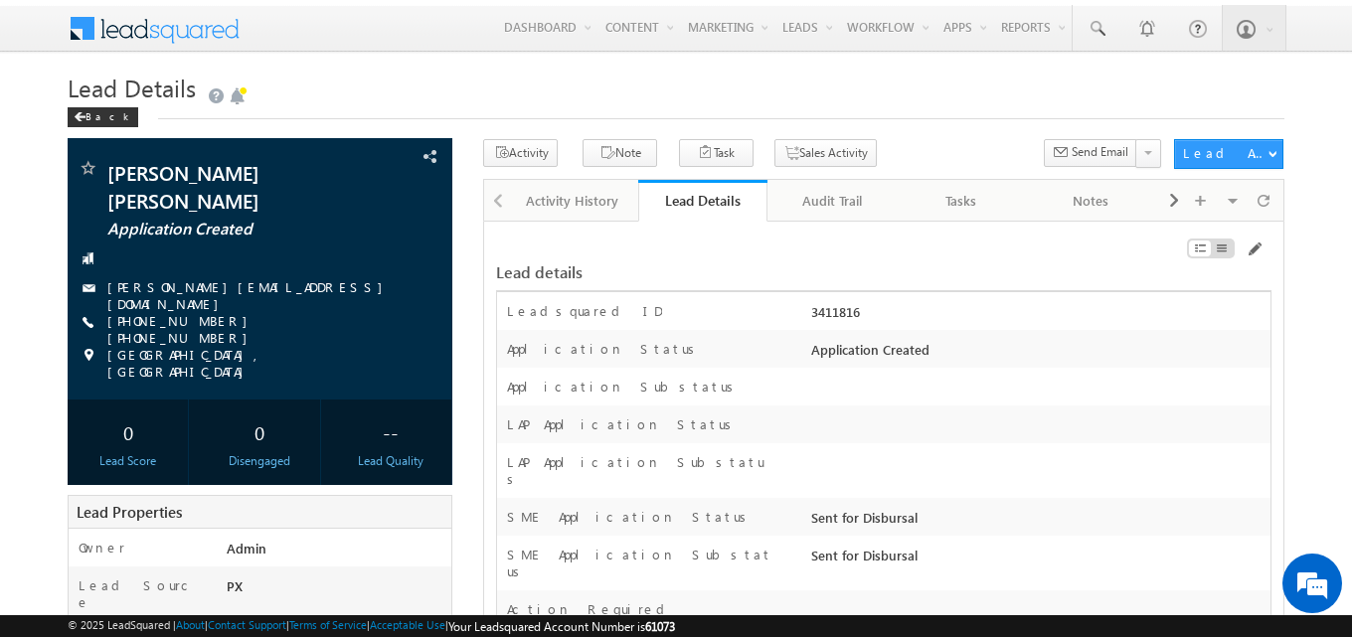
click at [986, 438] on div at bounding box center [1038, 430] width 464 height 28
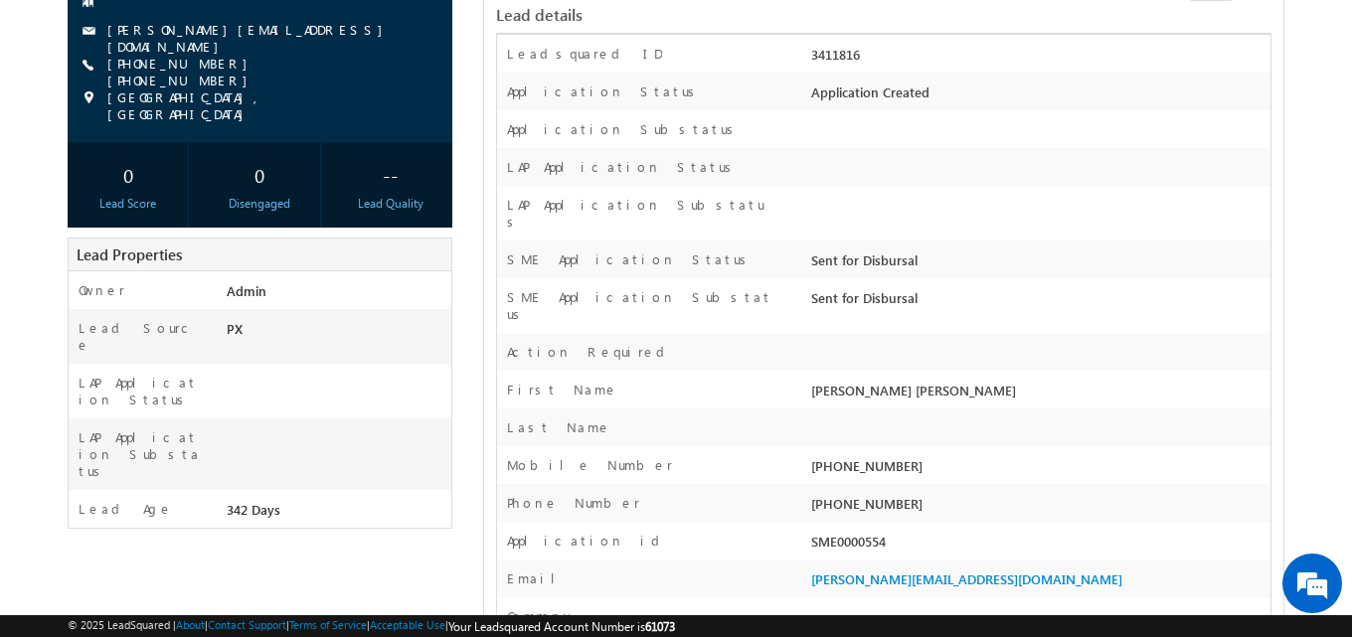
scroll to position [298, 0]
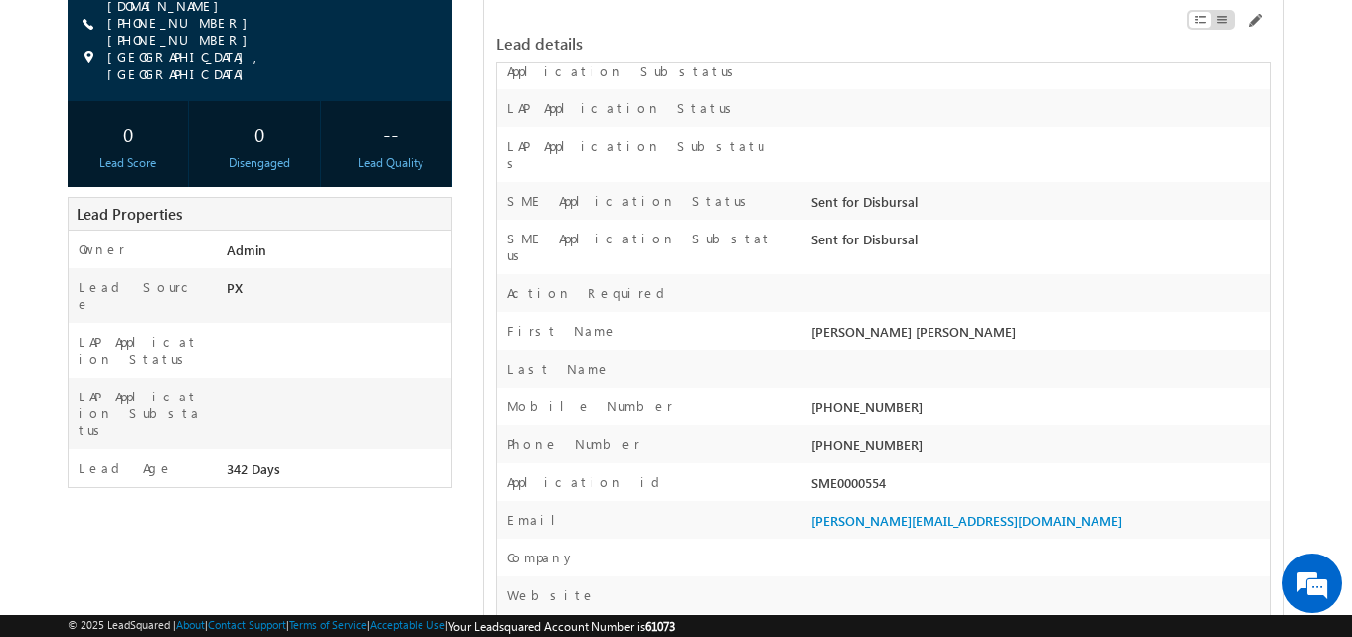
click at [873, 436] on div "[PHONE_NUMBER]" at bounding box center [1038, 450] width 464 height 28
copy div "9686279256"
